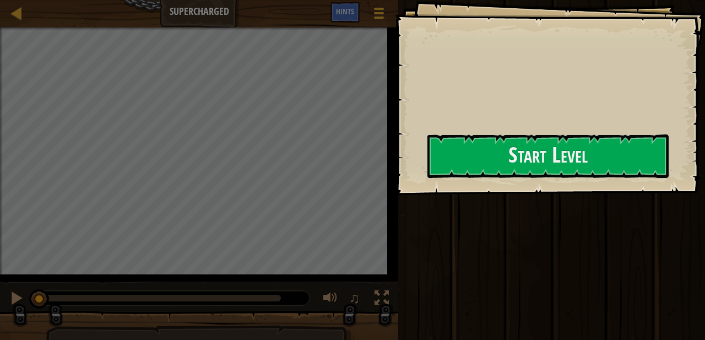
click at [395, 95] on div "Goals Start Level Error loading from server. Try refreshing the page. You'll ne…" at bounding box center [550, 97] width 310 height 195
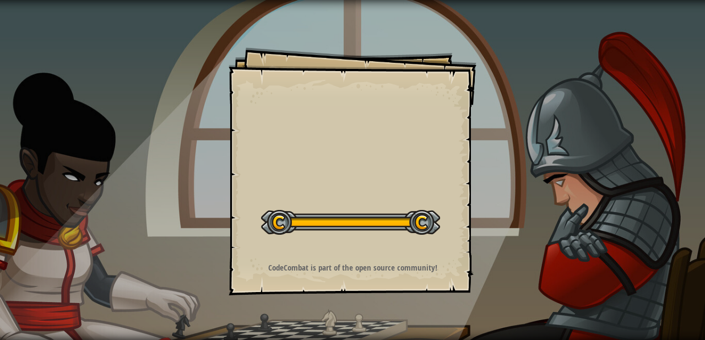
click at [437, 138] on div "Goals Start Level Error loading from server. Try refreshing the page. You'll ne…" at bounding box center [353, 171] width 248 height 248
